Goal: Obtain resource: Download file/media

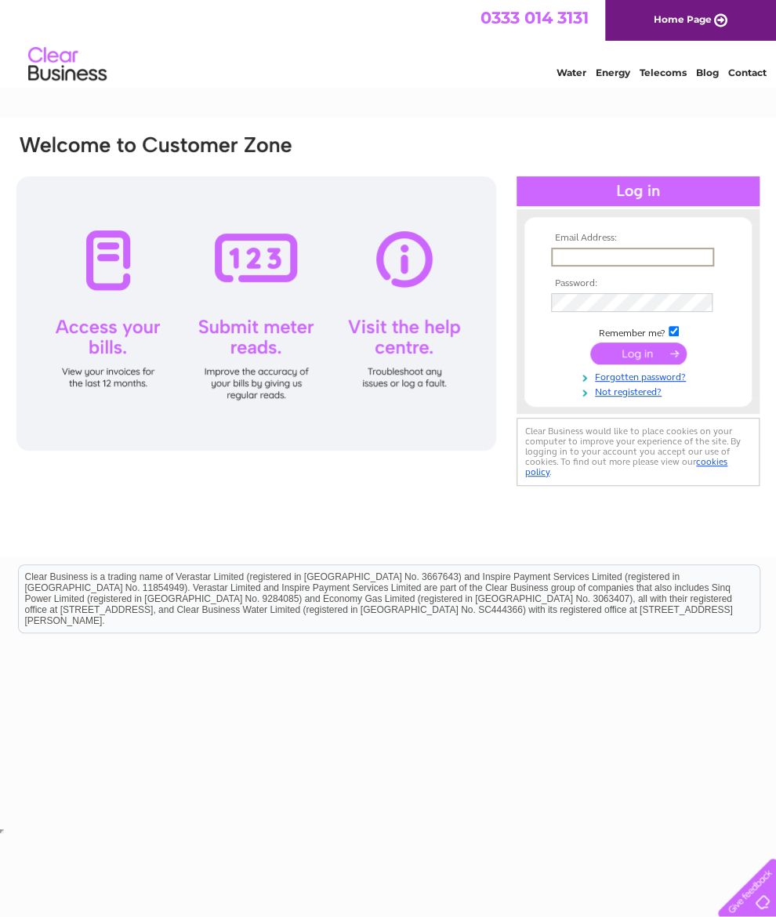
click at [597, 266] on input "text" at bounding box center [632, 257] width 163 height 19
type input "npforrest@blueyonder.co.uk"
click at [638, 356] on input "submit" at bounding box center [638, 353] width 96 height 22
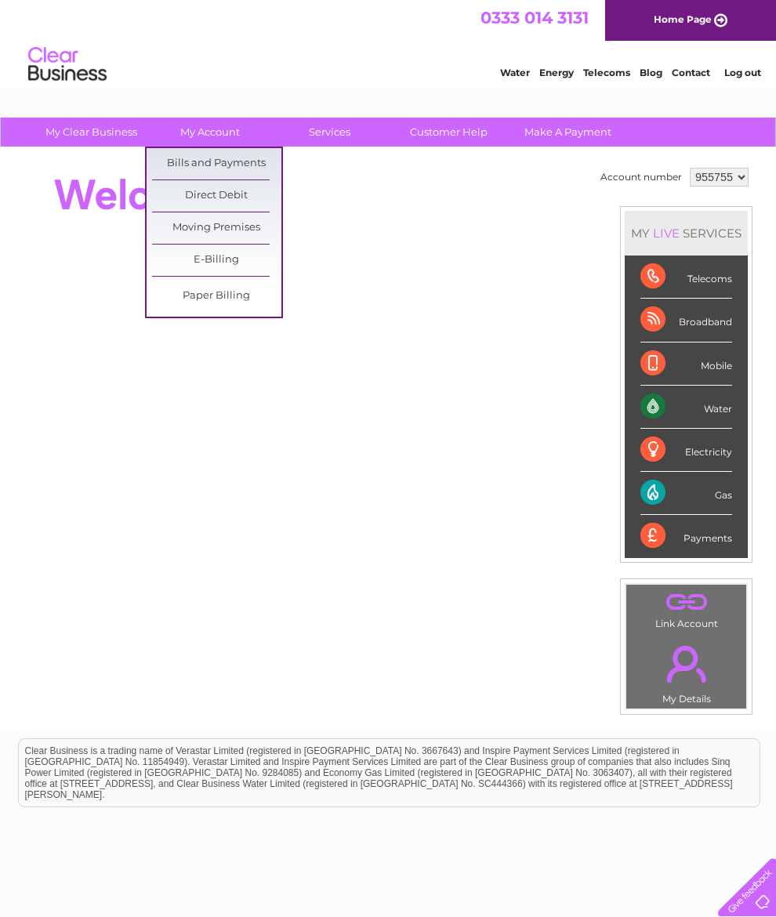
click at [234, 161] on link "Bills and Payments" at bounding box center [216, 163] width 129 height 31
click at [207, 168] on link "Bills and Payments" at bounding box center [216, 163] width 129 height 31
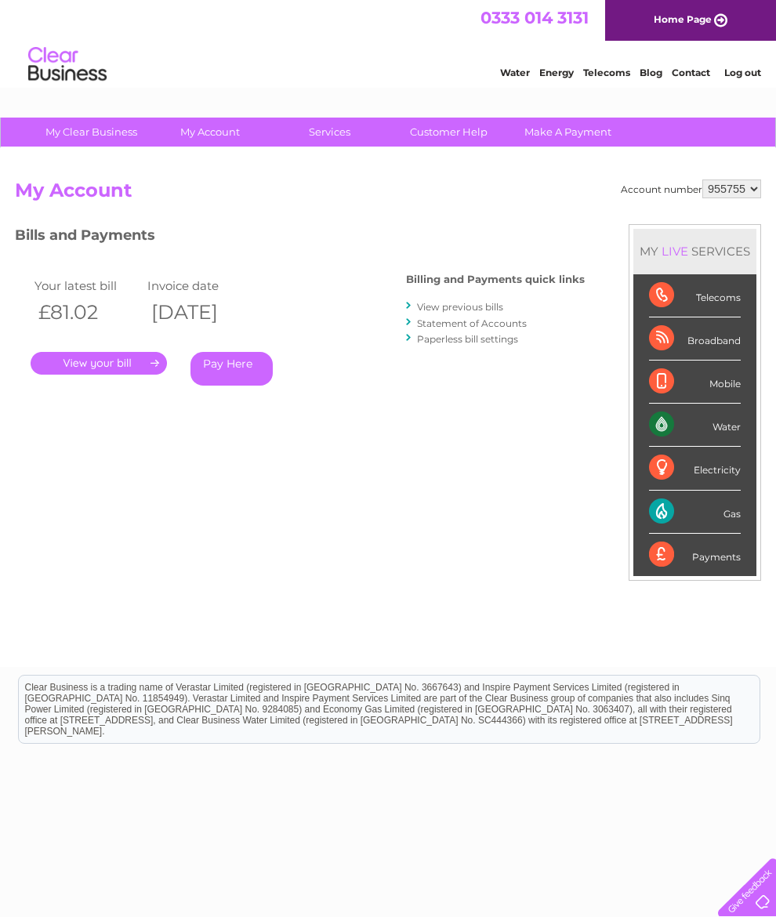
click at [447, 303] on link "View previous bills" at bounding box center [460, 307] width 86 height 12
click at [442, 310] on link "View previous bills" at bounding box center [460, 307] width 86 height 12
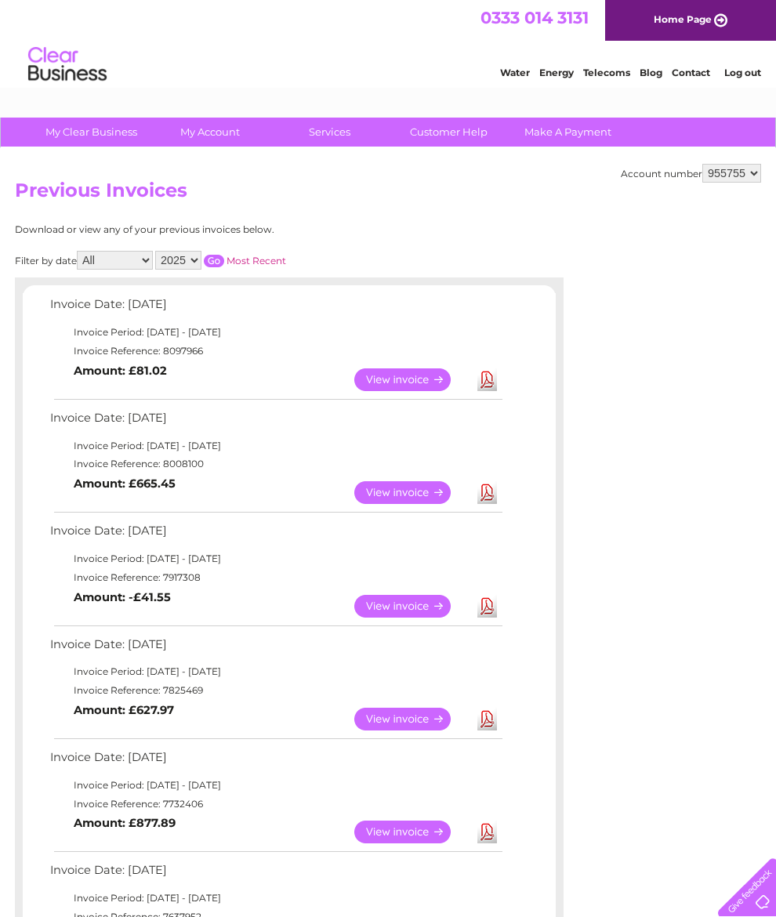
click at [129, 461] on td "Invoice Reference: 8008100" at bounding box center [275, 463] width 458 height 19
click at [415, 501] on link "View" at bounding box center [411, 492] width 115 height 23
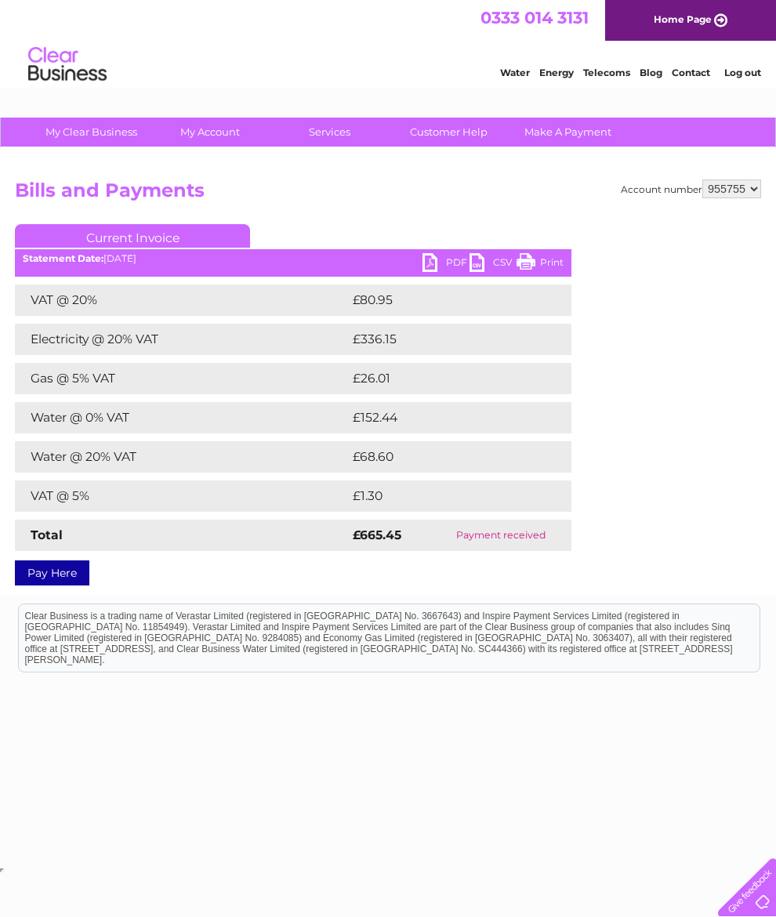
click at [430, 253] on link "PDF" at bounding box center [445, 264] width 47 height 23
